Goal: Task Accomplishment & Management: Manage account settings

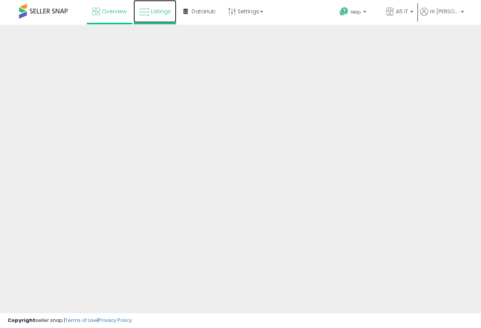
click at [154, 14] on span "Listings" at bounding box center [161, 12] width 20 height 8
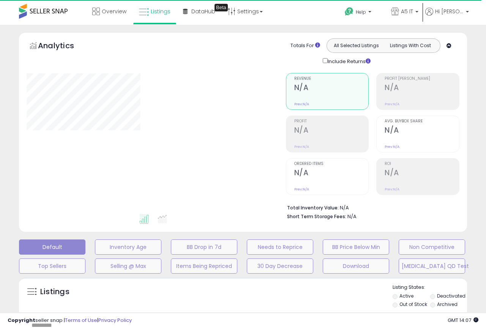
type input "*******"
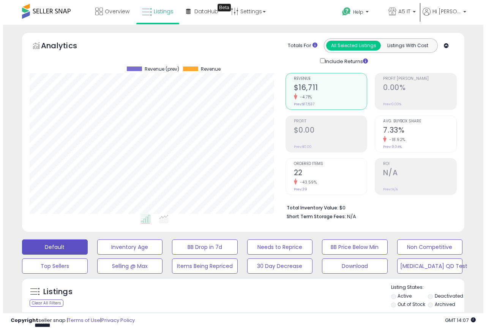
scroll to position [156, 256]
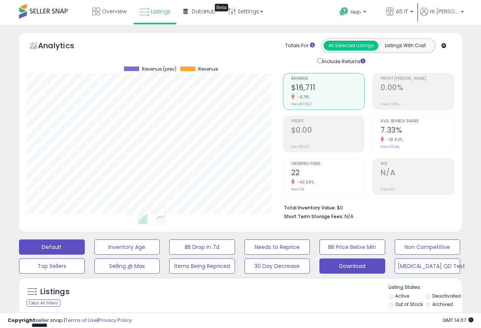
click at [332, 263] on button "Download" at bounding box center [352, 265] width 66 height 15
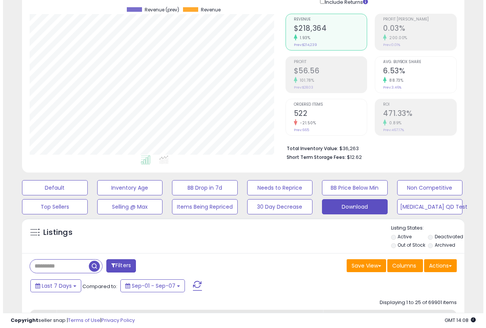
scroll to position [152, 0]
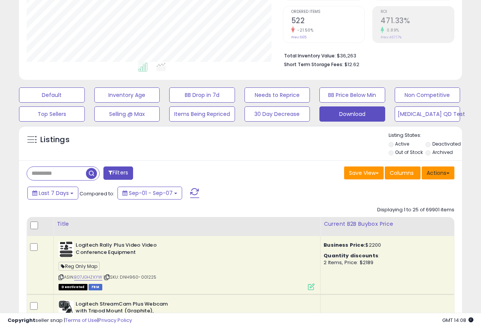
click at [440, 177] on button "Actions" at bounding box center [437, 172] width 33 height 13
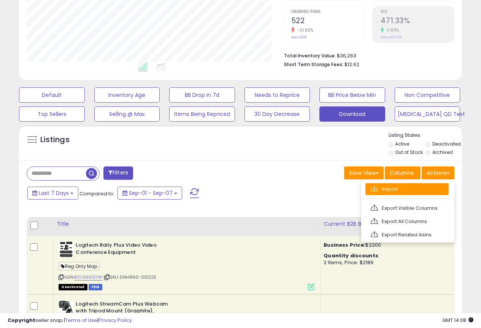
click at [400, 192] on link "Import" at bounding box center [406, 189] width 83 height 12
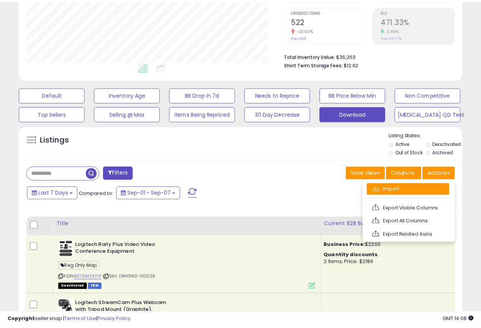
scroll to position [156, 259]
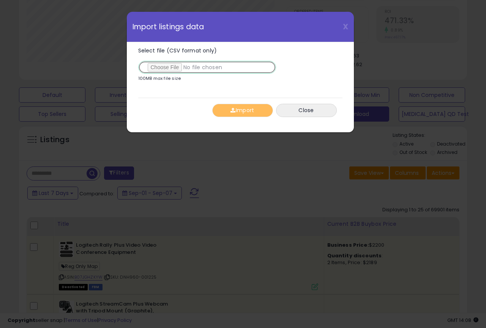
click at [163, 67] on input "Select file (CSV format only)" at bounding box center [207, 67] width 138 height 13
type input "**********"
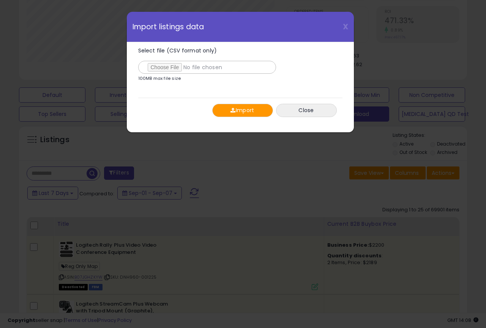
click at [256, 111] on button "Import" at bounding box center [242, 110] width 61 height 13
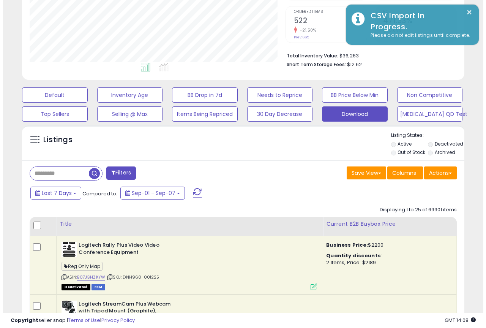
scroll to position [379795, 379695]
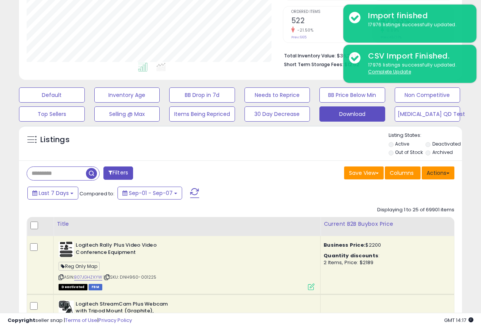
click at [439, 176] on button "Actions" at bounding box center [437, 172] width 33 height 13
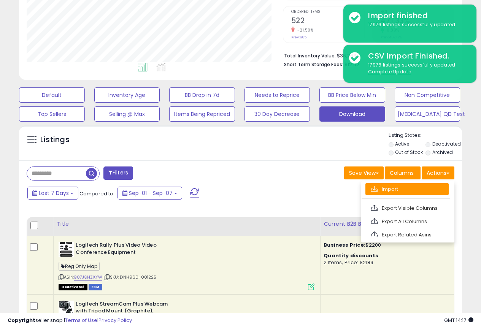
click at [417, 189] on link "Import" at bounding box center [406, 189] width 83 height 12
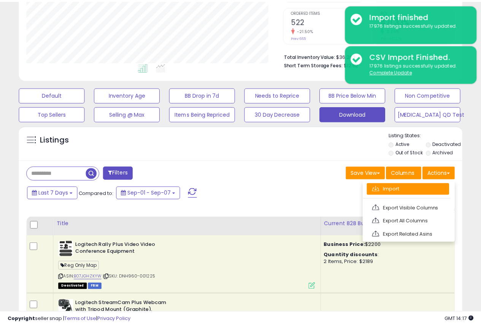
scroll to position [156, 259]
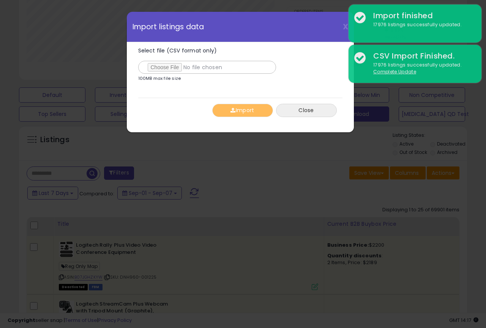
click at [315, 108] on button "Close" at bounding box center [306, 110] width 61 height 13
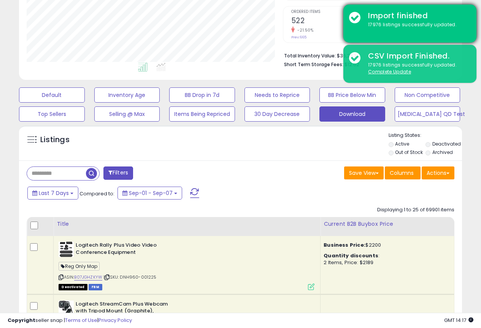
scroll to position [379795, 379695]
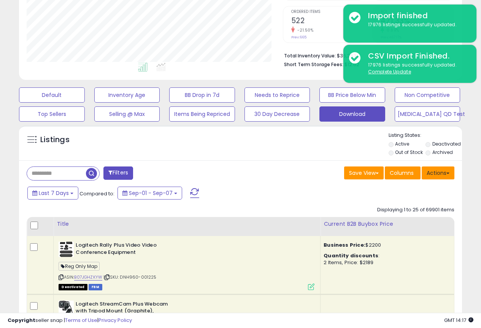
click at [436, 172] on button "Actions" at bounding box center [437, 172] width 33 height 13
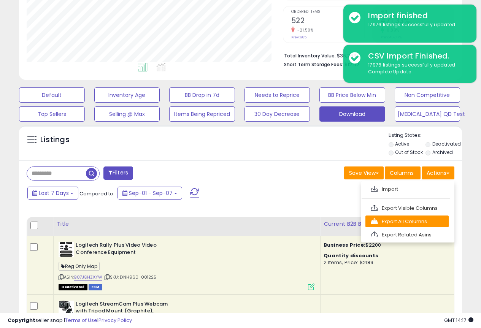
click at [423, 218] on link "Export All Columns" at bounding box center [406, 221] width 83 height 12
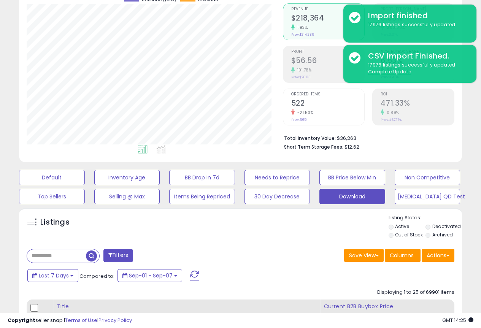
scroll to position [0, 0]
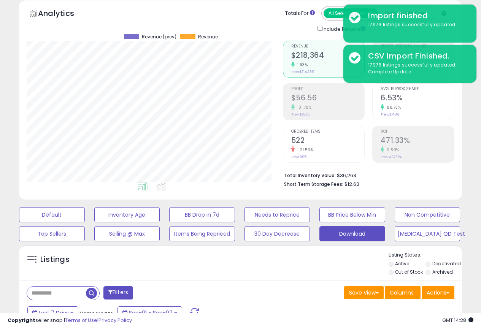
scroll to position [76, 0]
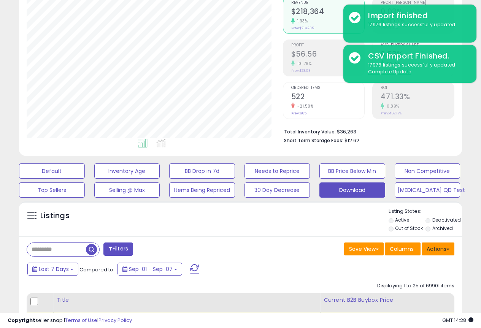
click at [436, 254] on button "Actions" at bounding box center [437, 248] width 33 height 13
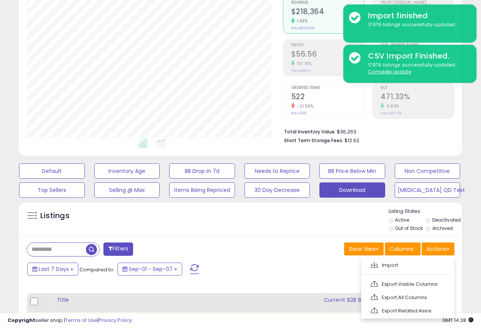
click at [283, 254] on div "Save View Save As New View Columns Actions [GEOGRAPHIC_DATA]" at bounding box center [351, 249] width 220 height 15
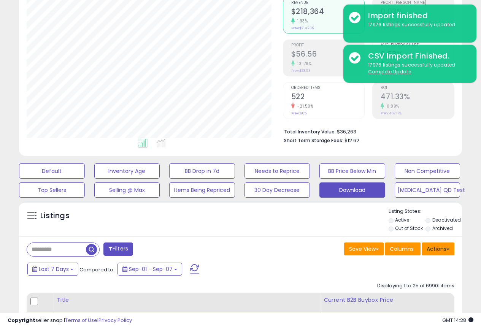
click at [434, 253] on button "Actions" at bounding box center [437, 248] width 33 height 13
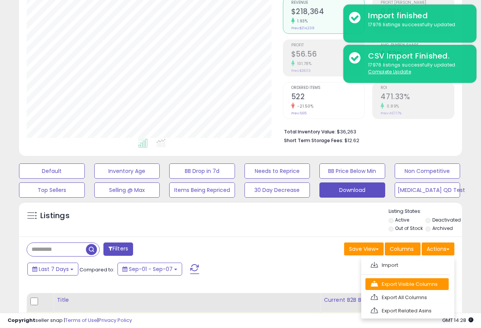
click at [402, 282] on link "Export Visible Columns" at bounding box center [406, 284] width 83 height 12
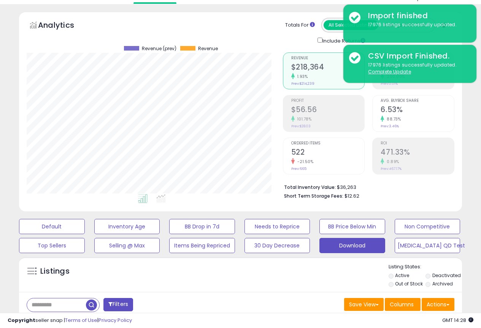
scroll to position [38, 0]
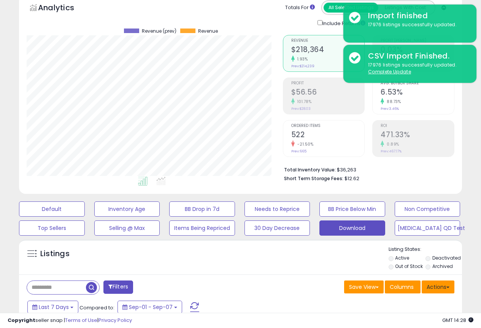
click at [440, 286] on button "Actions" at bounding box center [437, 286] width 33 height 13
click at [400, 319] on link "Export Visible Columns" at bounding box center [406, 322] width 83 height 12
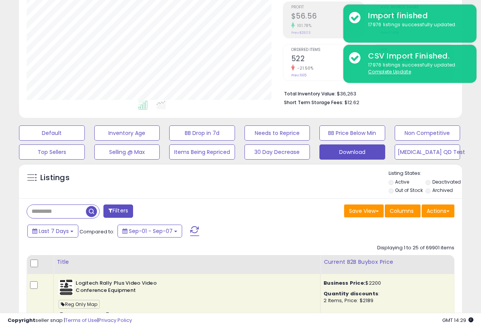
scroll to position [0, 0]
